Goal: Transaction & Acquisition: Purchase product/service

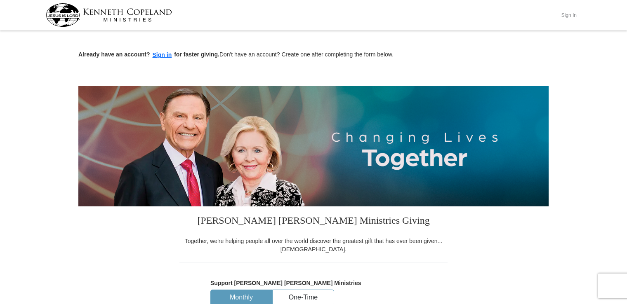
click at [572, 14] on button "Sign In" at bounding box center [568, 15] width 25 height 13
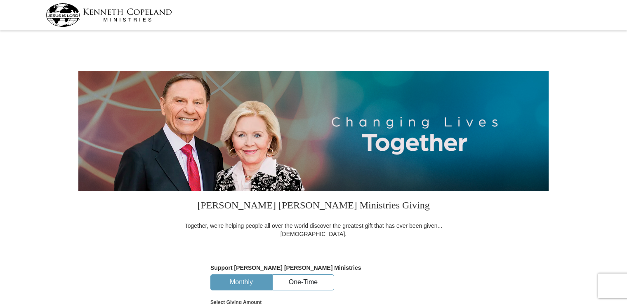
select select "[GEOGRAPHIC_DATA]"
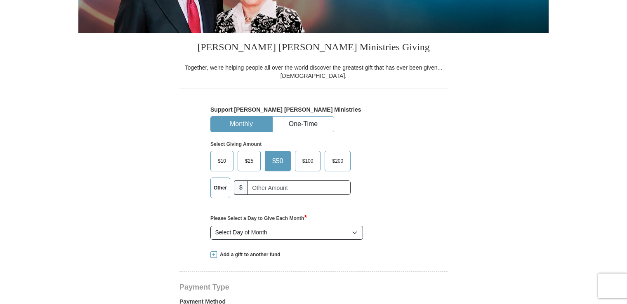
scroll to position [162, 0]
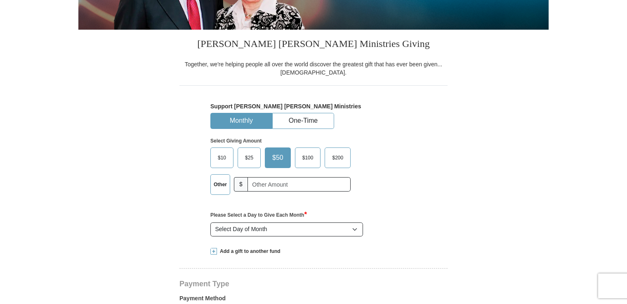
click at [329, 158] on span "$200" at bounding box center [337, 158] width 19 height 12
click at [0, 0] on input "$200" at bounding box center [0, 0] width 0 height 0
click at [297, 122] on button "One-Time" at bounding box center [303, 120] width 61 height 15
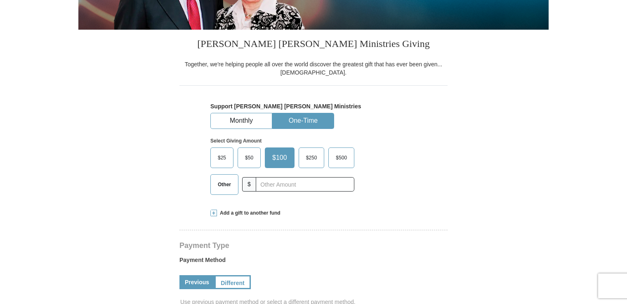
click at [223, 186] on span "Other" at bounding box center [224, 185] width 21 height 12
click at [0, 0] on input "Other" at bounding box center [0, 0] width 0 height 0
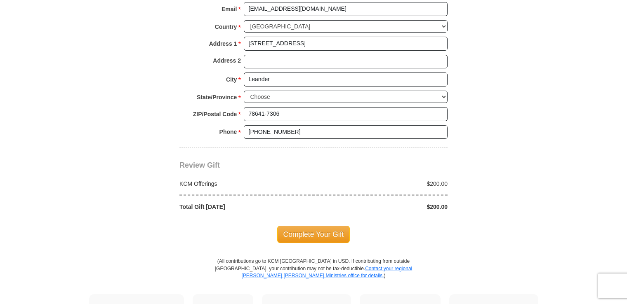
scroll to position [639, 0]
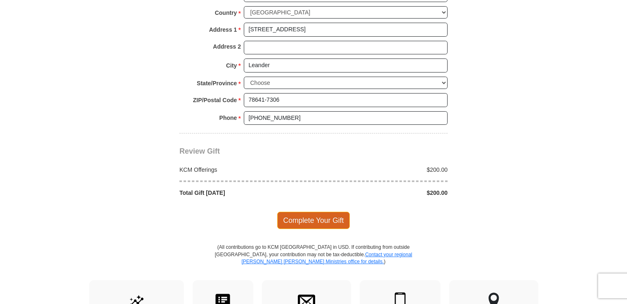
type input "200"
click at [318, 218] on span "Complete Your Gift" at bounding box center [313, 220] width 73 height 17
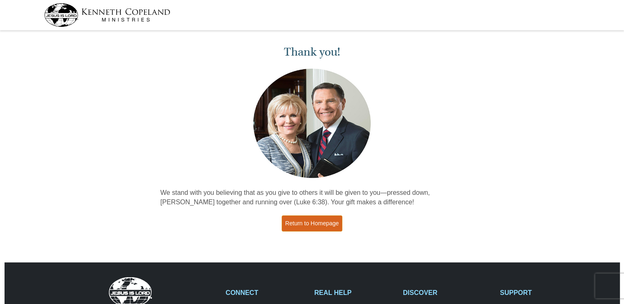
click at [305, 227] on link "Return to Homepage" at bounding box center [312, 224] width 61 height 16
